Goal: Transaction & Acquisition: Book appointment/travel/reservation

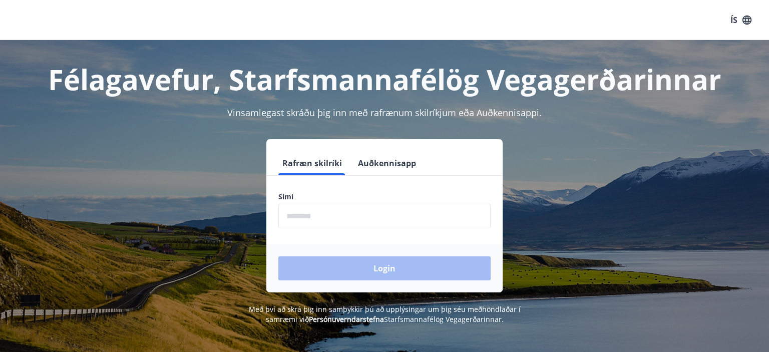
click at [303, 211] on input "phone" at bounding box center [384, 216] width 212 height 25
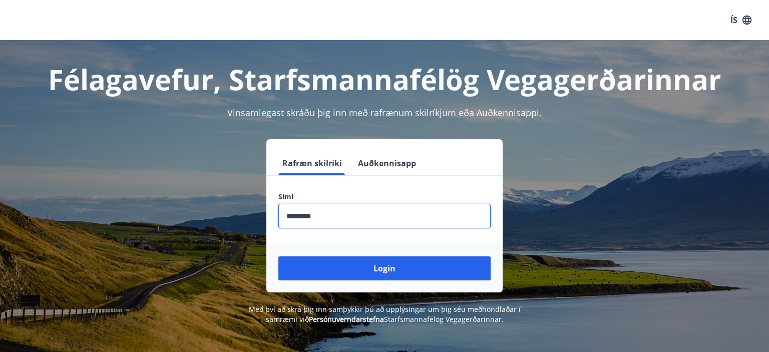
type input "********"
click at [278, 256] on button "Login" at bounding box center [384, 268] width 212 height 24
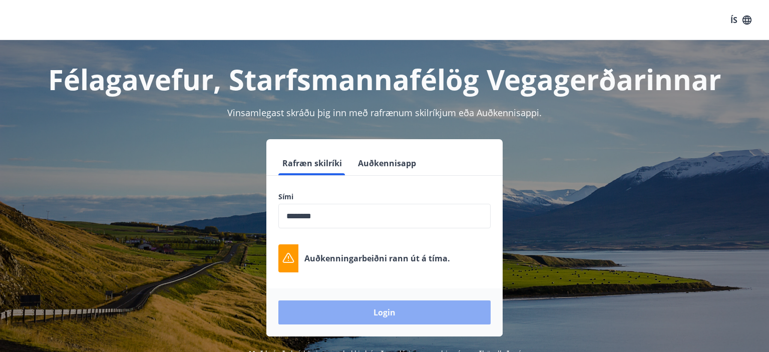
click at [347, 311] on button "Login" at bounding box center [384, 312] width 212 height 24
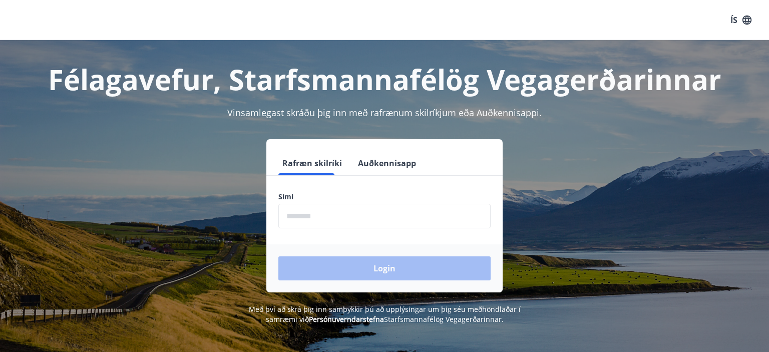
click at [380, 219] on input "phone" at bounding box center [384, 216] width 212 height 25
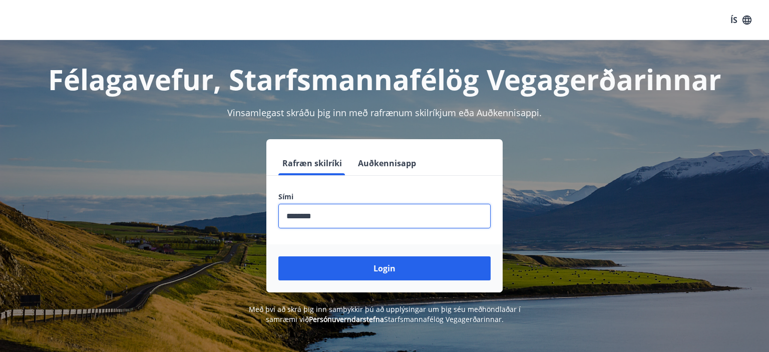
type input "********"
click at [278, 256] on button "Login" at bounding box center [384, 268] width 212 height 24
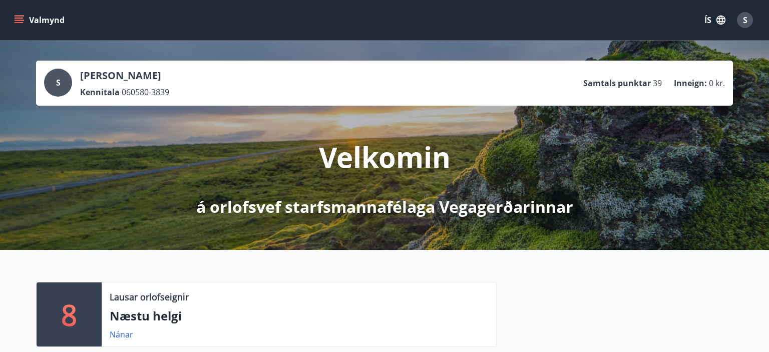
click at [23, 25] on icon "menu" at bounding box center [19, 20] width 10 height 10
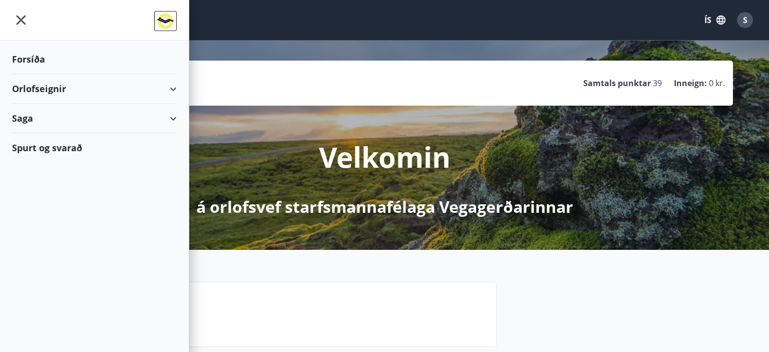
click at [70, 91] on div "Orlofseignir" at bounding box center [94, 89] width 165 height 30
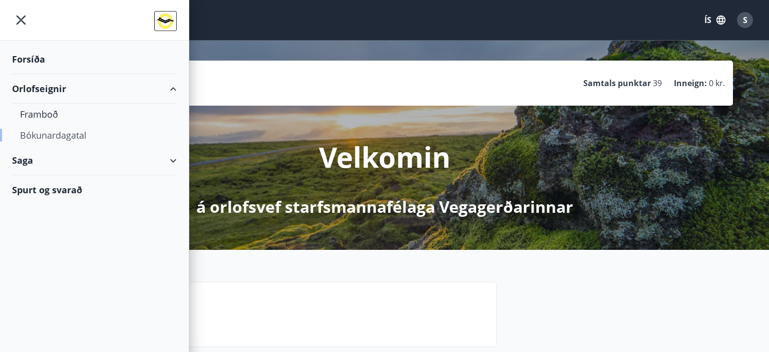
click at [47, 135] on div "Bókunardagatal" at bounding box center [94, 135] width 149 height 21
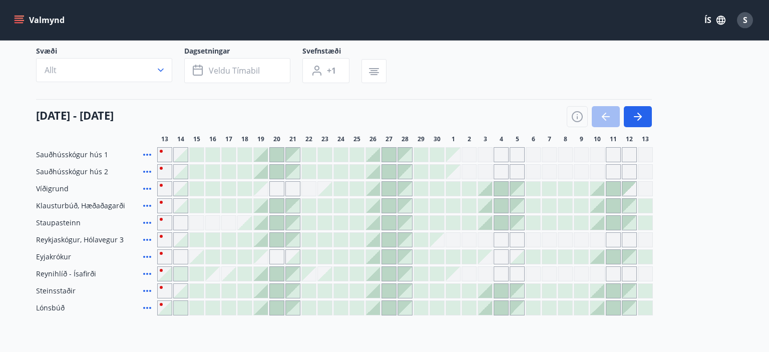
scroll to position [70, 0]
click at [490, 260] on div "Gráir dagar eru ekki bókanlegir" at bounding box center [485, 257] width 14 height 14
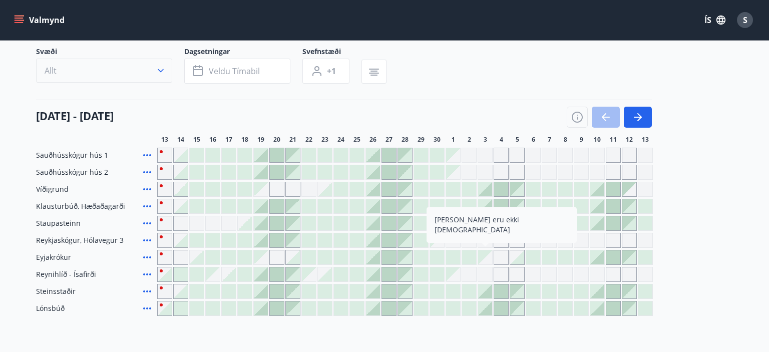
scroll to position [70, 0]
